Goal: Transaction & Acquisition: Purchase product/service

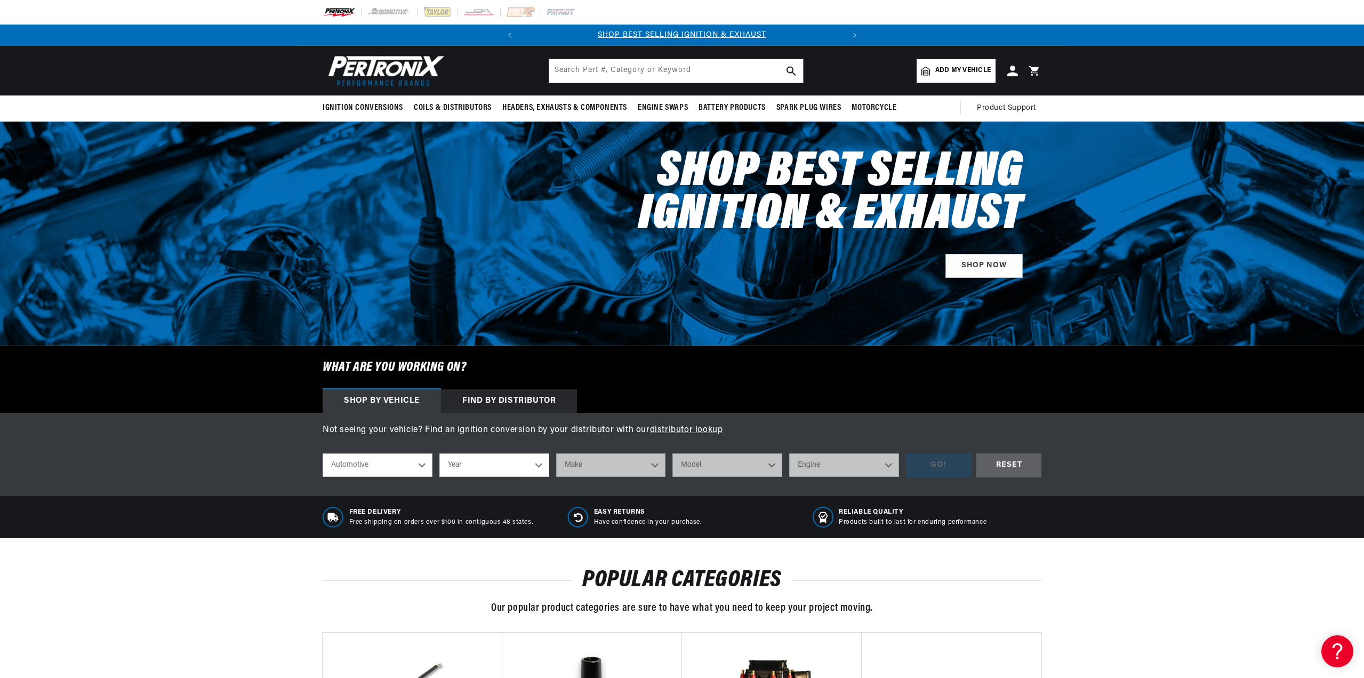
click at [373, 459] on select "Automotive Agricultural Industrial Marine Motorcycle" at bounding box center [378, 464] width 110 height 23
click at [323, 453] on select "Automotive Agricultural Industrial Marine Motorcycle" at bounding box center [378, 464] width 110 height 23
click at [477, 460] on select "Year 2024 2023 2022 2021 2020 2019 2018 2017 2016 2015 2014 2013 2012 2011 2010…" at bounding box center [494, 464] width 110 height 23
select select "1974"
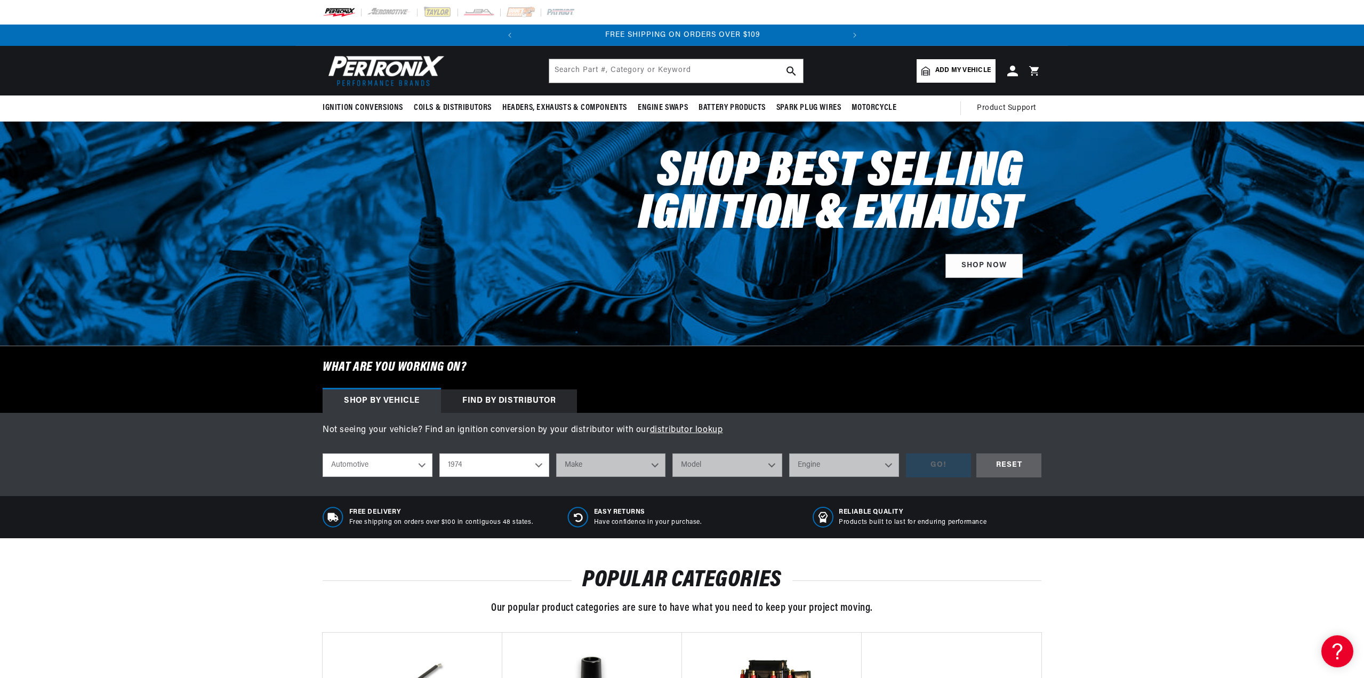
click at [439, 453] on select "Year 2024 2023 2022 2021 2020 2019 2018 2017 2016 2015 2014 2013 2012 2011 2010…" at bounding box center [494, 464] width 110 height 23
select select "1974"
click at [603, 463] on select "Make Alfa Romeo American Motors Aston Martin Audi Austin Avanti BMW Buick Cadil…" at bounding box center [611, 464] width 110 height 23
select select "MG"
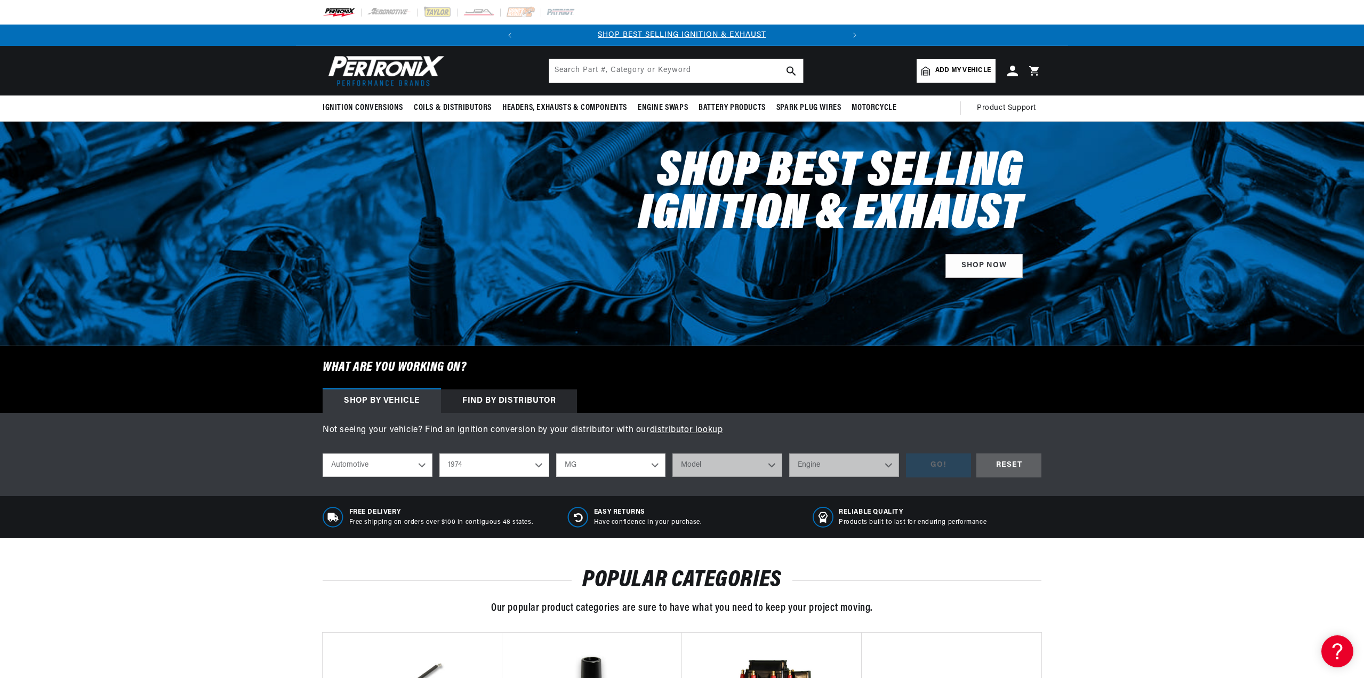
click at [556, 453] on select "Make Alfa Romeo American Motors Aston Martin Audi Austin Avanti BMW Buick Cadil…" at bounding box center [611, 464] width 110 height 23
select select "MG"
click at [702, 460] on select "Model MGB Midget" at bounding box center [727, 464] width 110 height 23
select select "MGB"
click at [672, 453] on select "Model MGB Midget" at bounding box center [727, 464] width 110 height 23
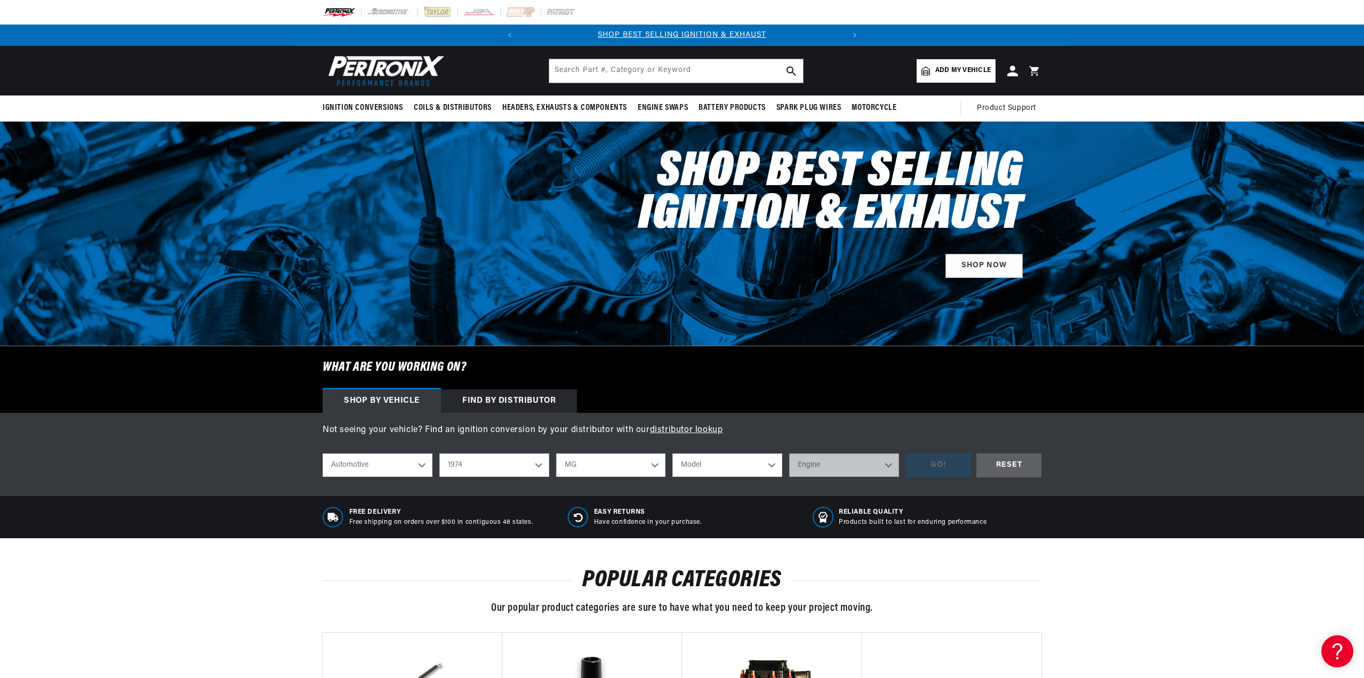
select select "MGB"
click at [826, 465] on select "Engine 1.8L" at bounding box center [844, 464] width 110 height 23
select select "1.8L"
click at [789, 453] on select "Engine 1.8L" at bounding box center [844, 464] width 110 height 23
select select "1.8L"
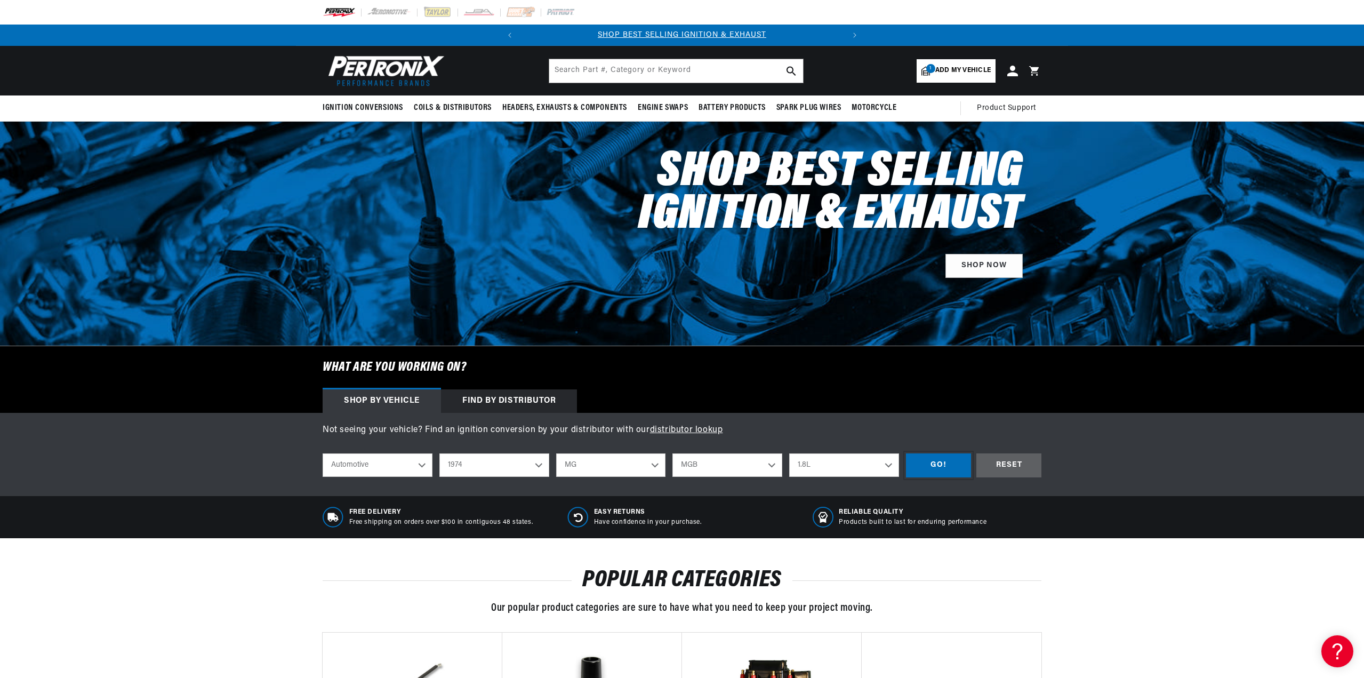
click at [942, 460] on div "GO!" at bounding box center [938, 465] width 65 height 24
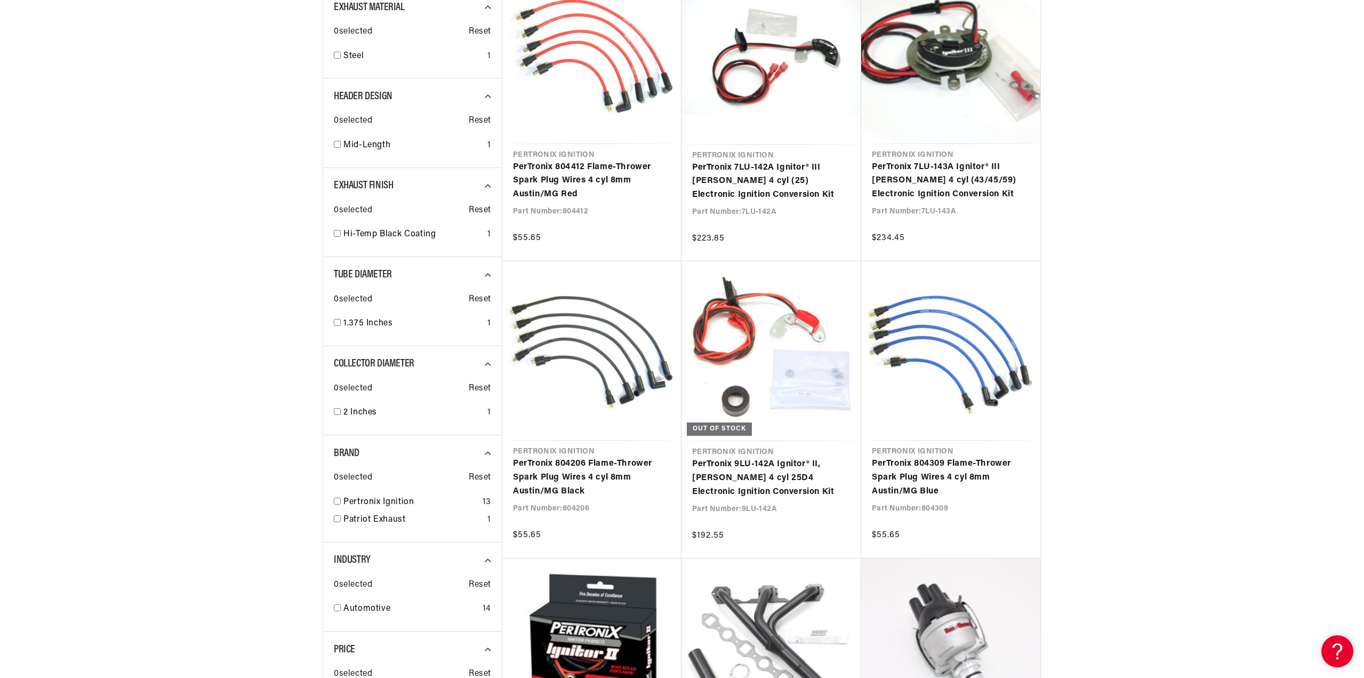
scroll to position [0, 323]
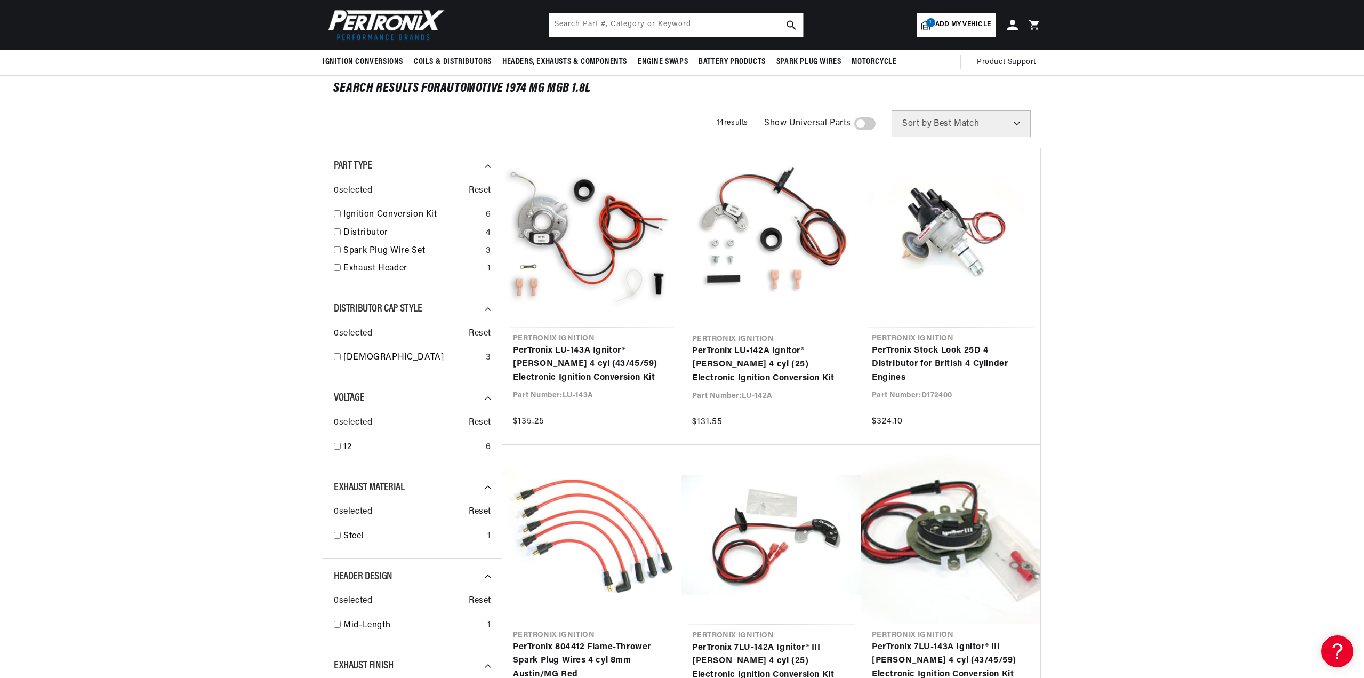
scroll to position [0, 38]
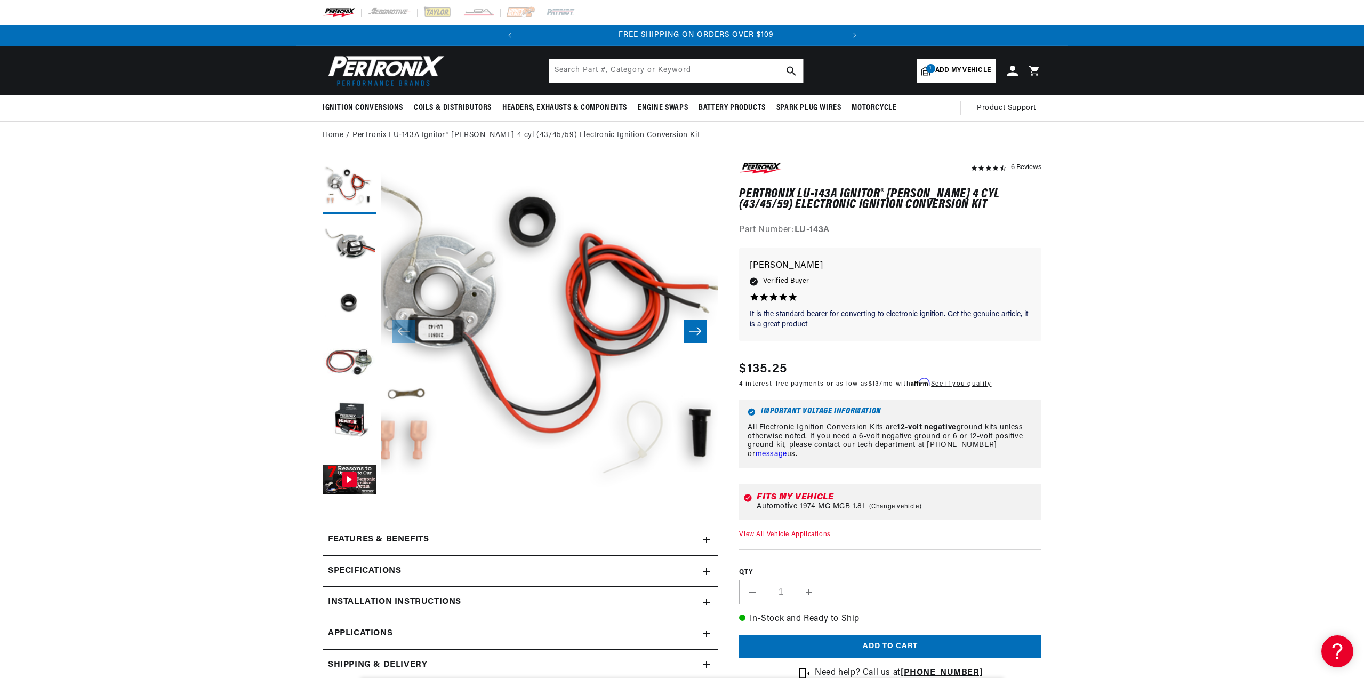
scroll to position [0, 323]
